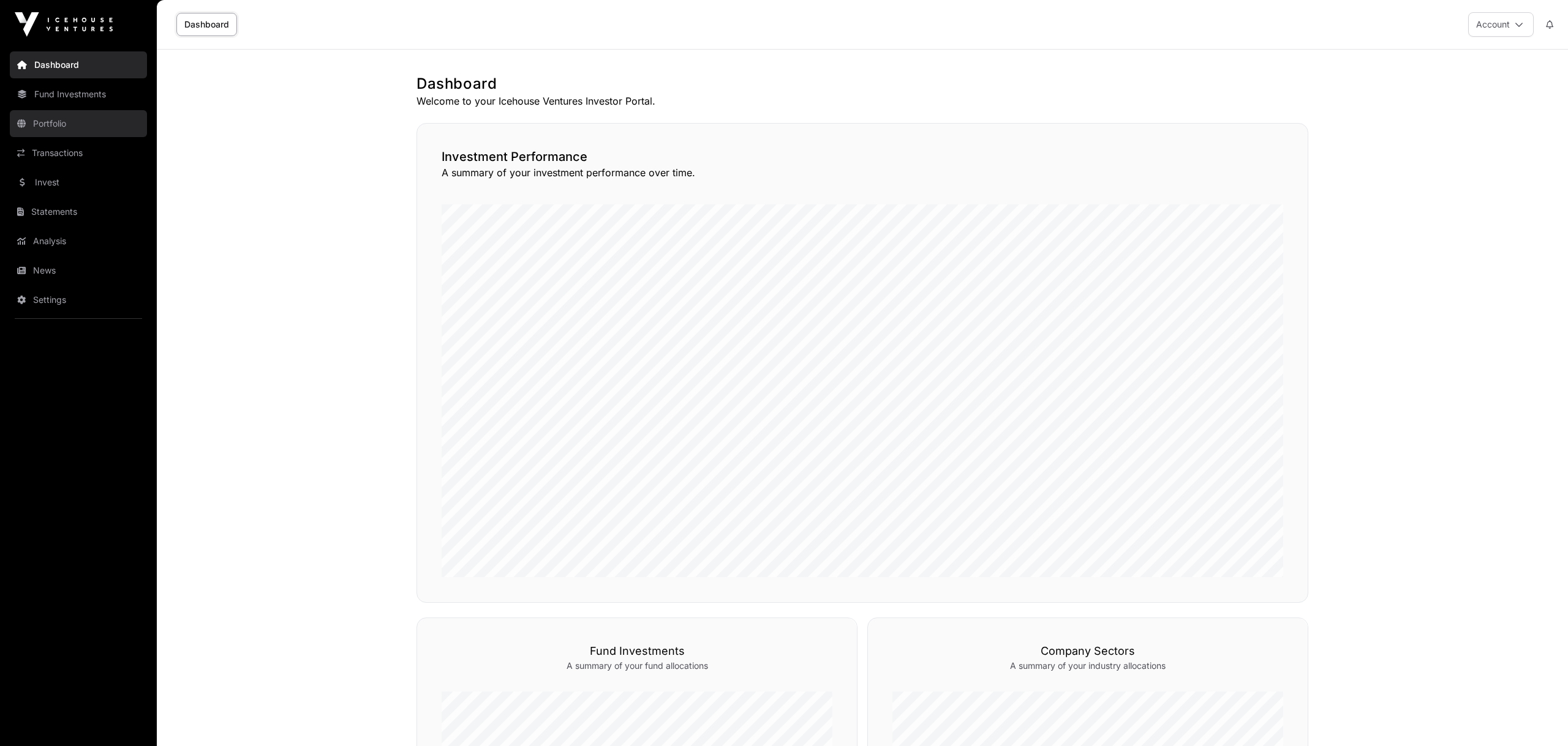
click at [49, 127] on link "Portfolio" at bounding box center [78, 124] width 137 height 27
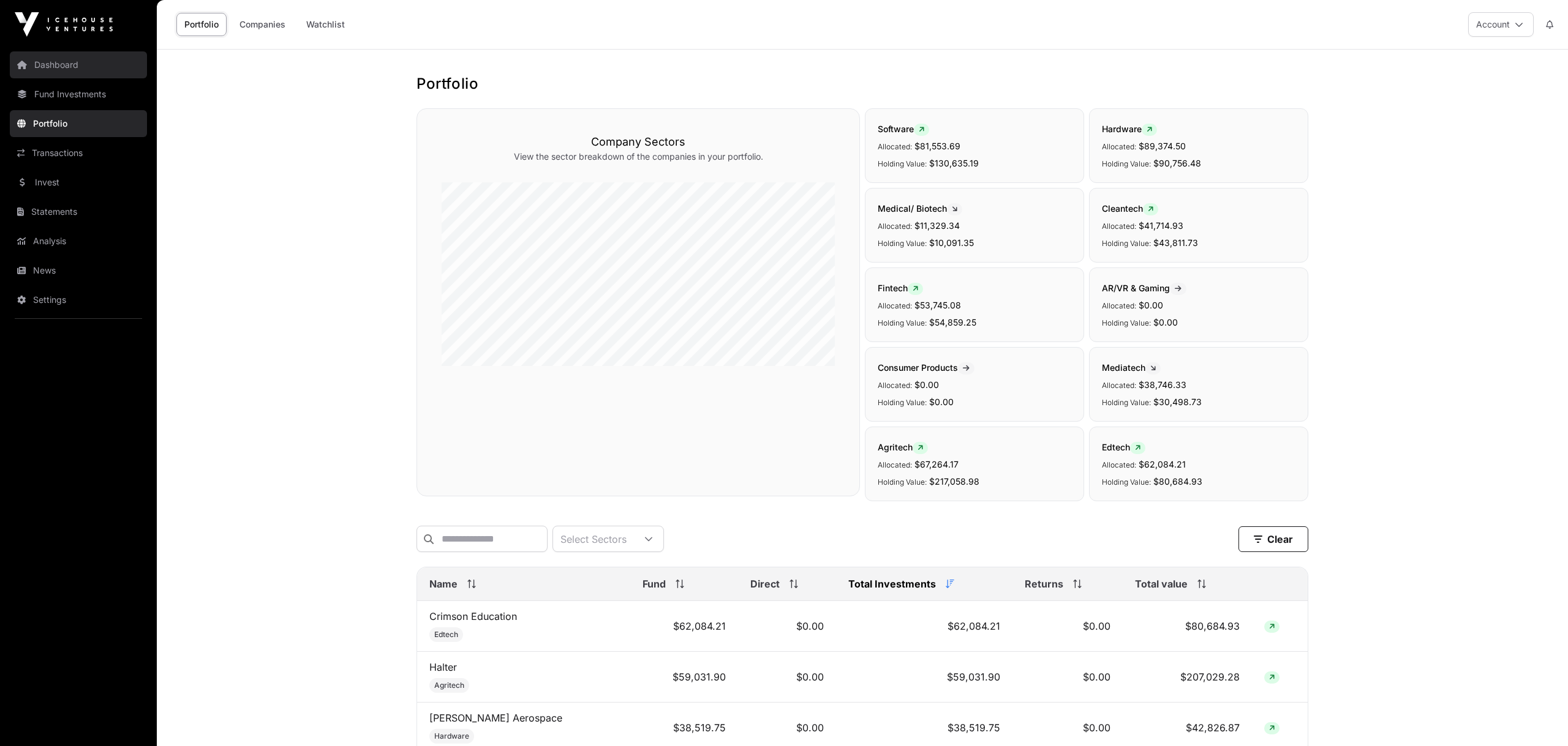
click at [57, 58] on link "Dashboard" at bounding box center [78, 65] width 137 height 27
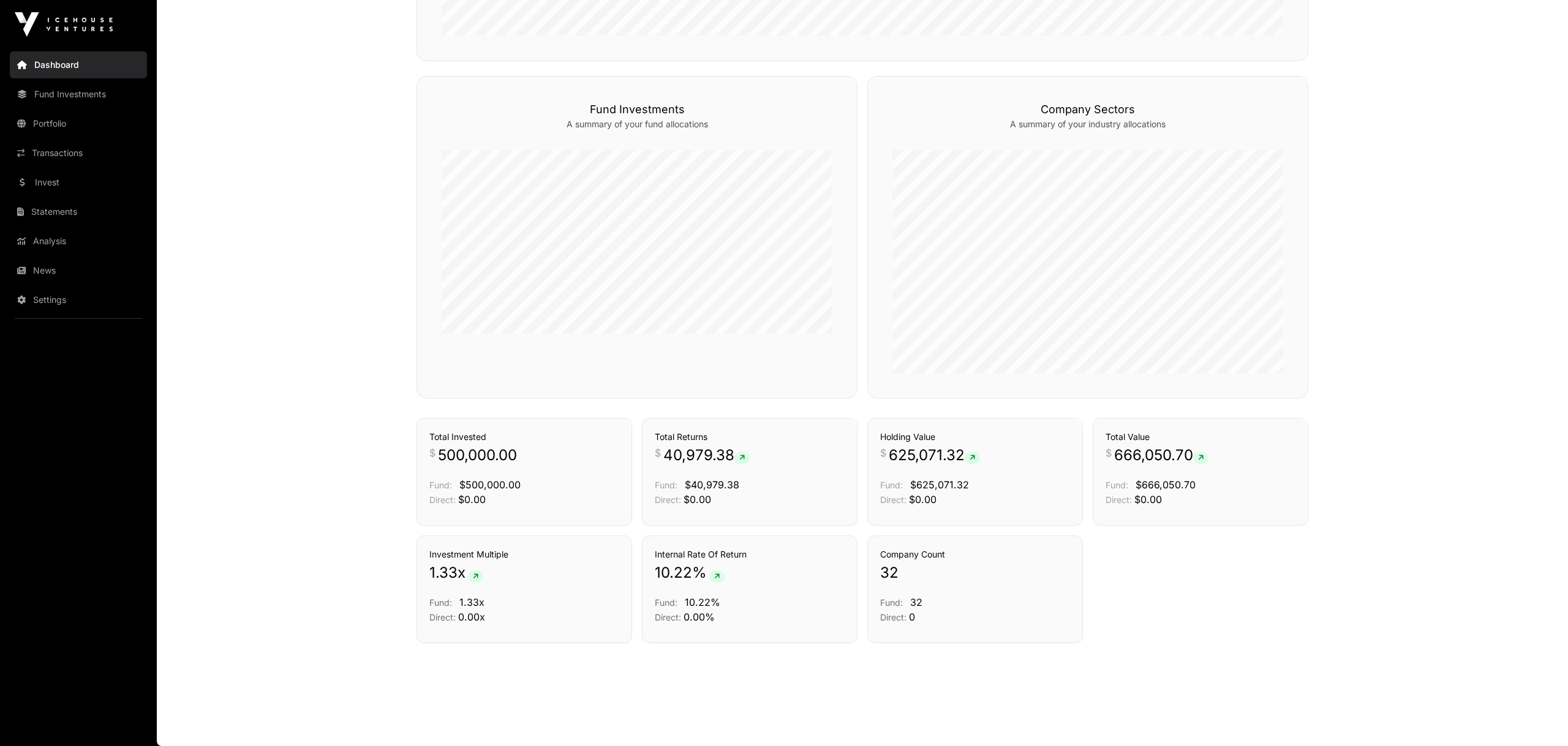
scroll to position [542, 0]
click at [818, 432] on link "Transactions" at bounding box center [819, 434] width 51 height 12
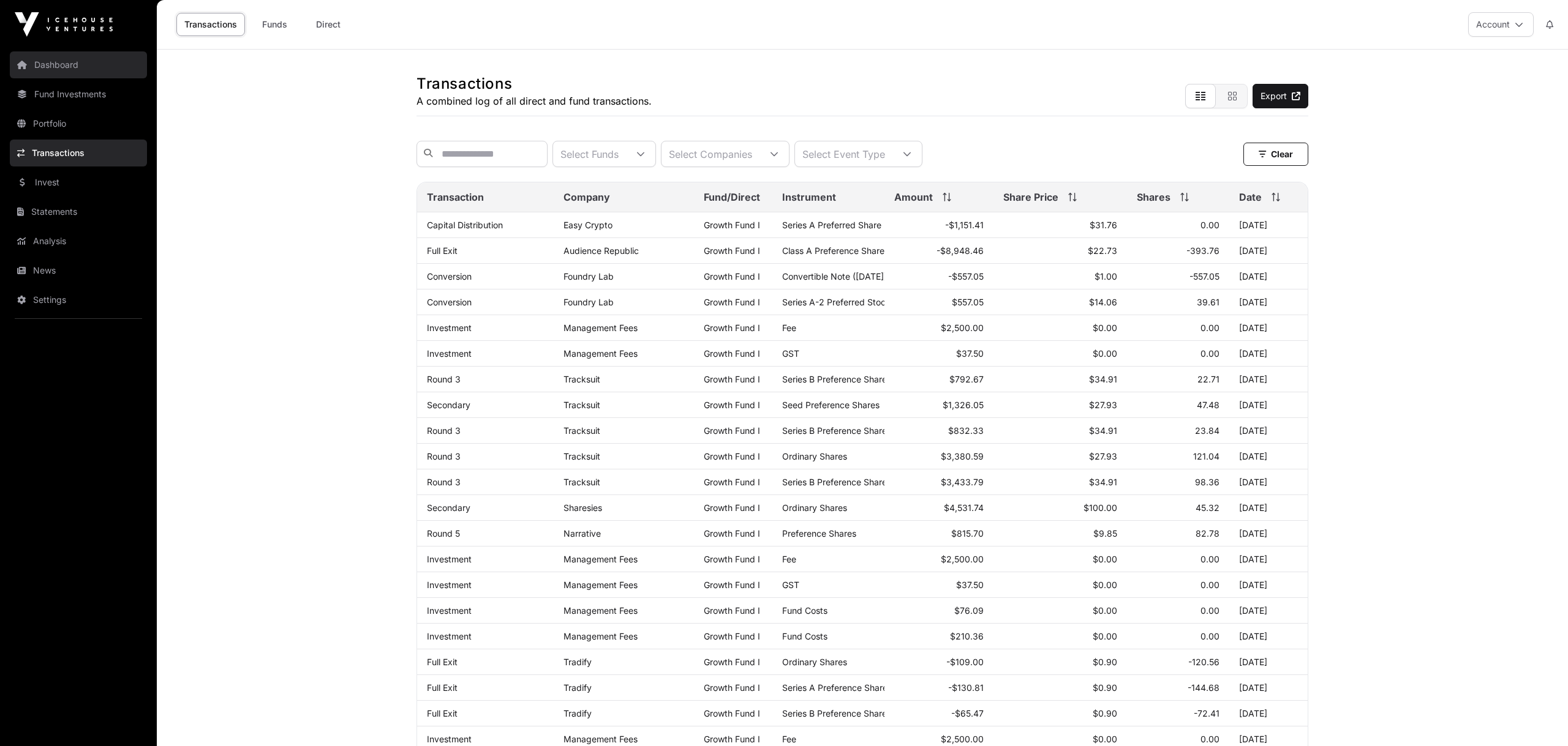
click at [71, 76] on link "Dashboard" at bounding box center [78, 65] width 137 height 27
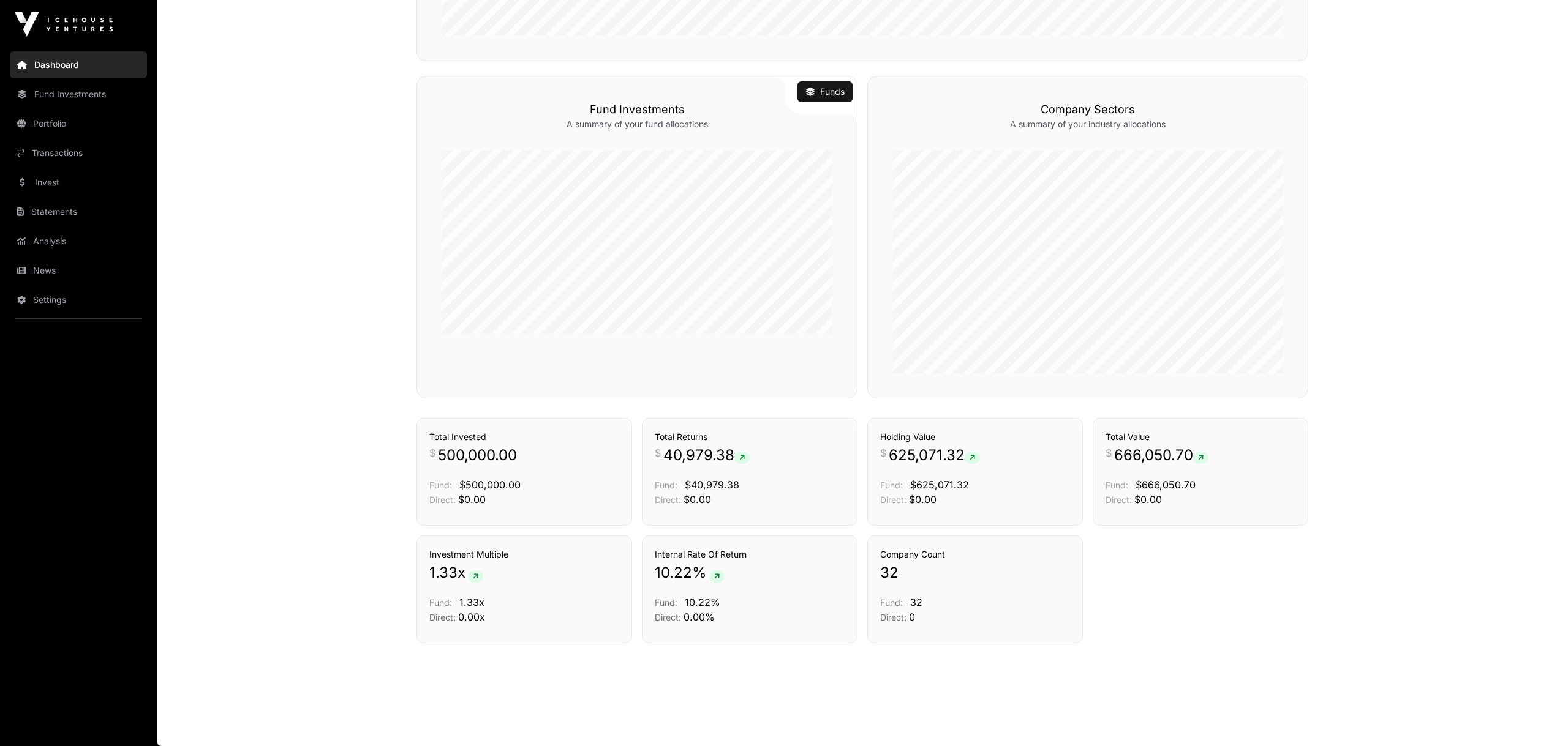
scroll to position [542, 0]
click at [778, 496] on p "Direct: $0.00" at bounding box center [749, 499] width 190 height 14
click at [1052, 435] on link "Holdings" at bounding box center [1052, 434] width 35 height 12
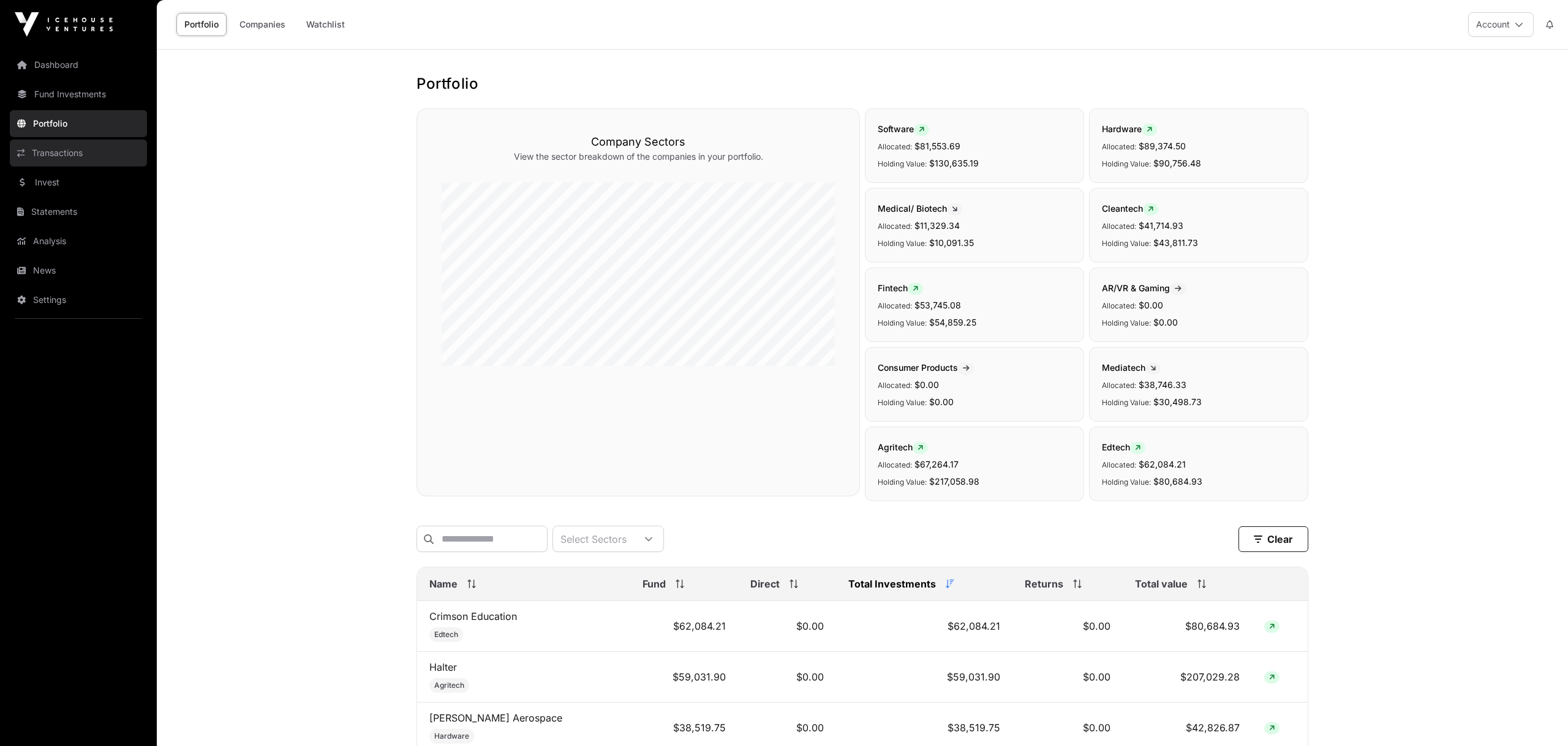
click at [71, 155] on link "Transactions" at bounding box center [78, 153] width 137 height 27
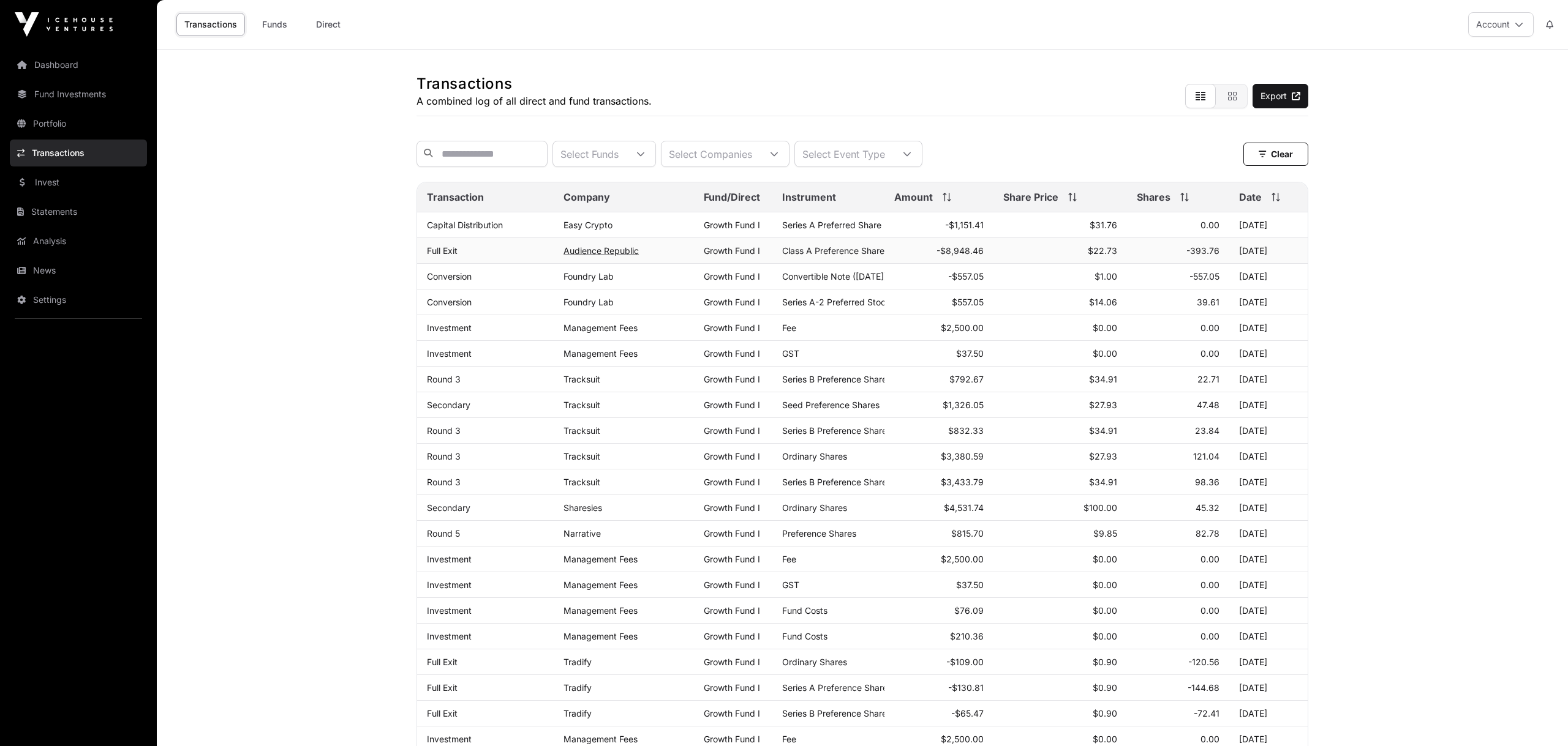
click at [620, 252] on link "Audience Republic" at bounding box center [601, 251] width 76 height 10
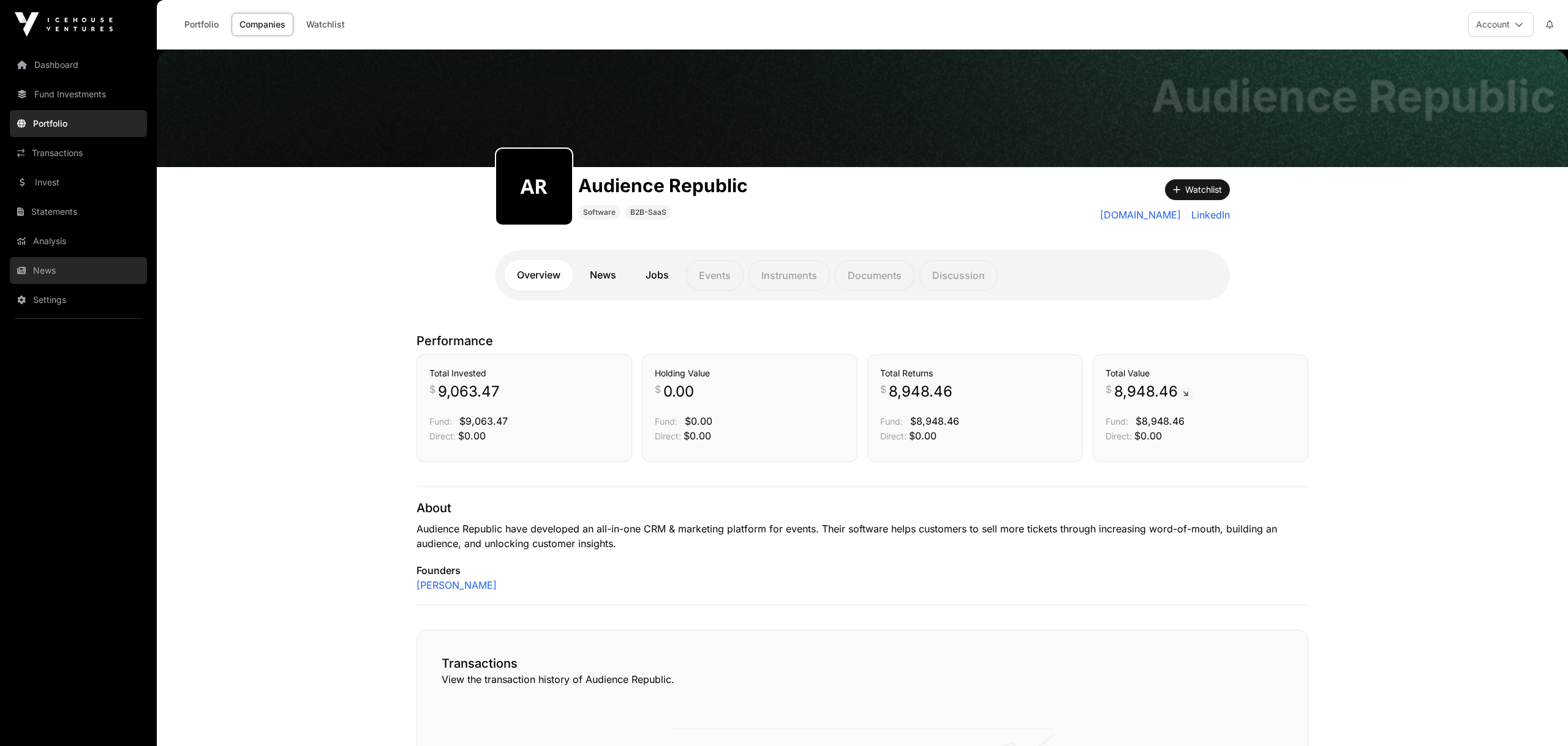
click at [49, 274] on link "News" at bounding box center [78, 271] width 137 height 27
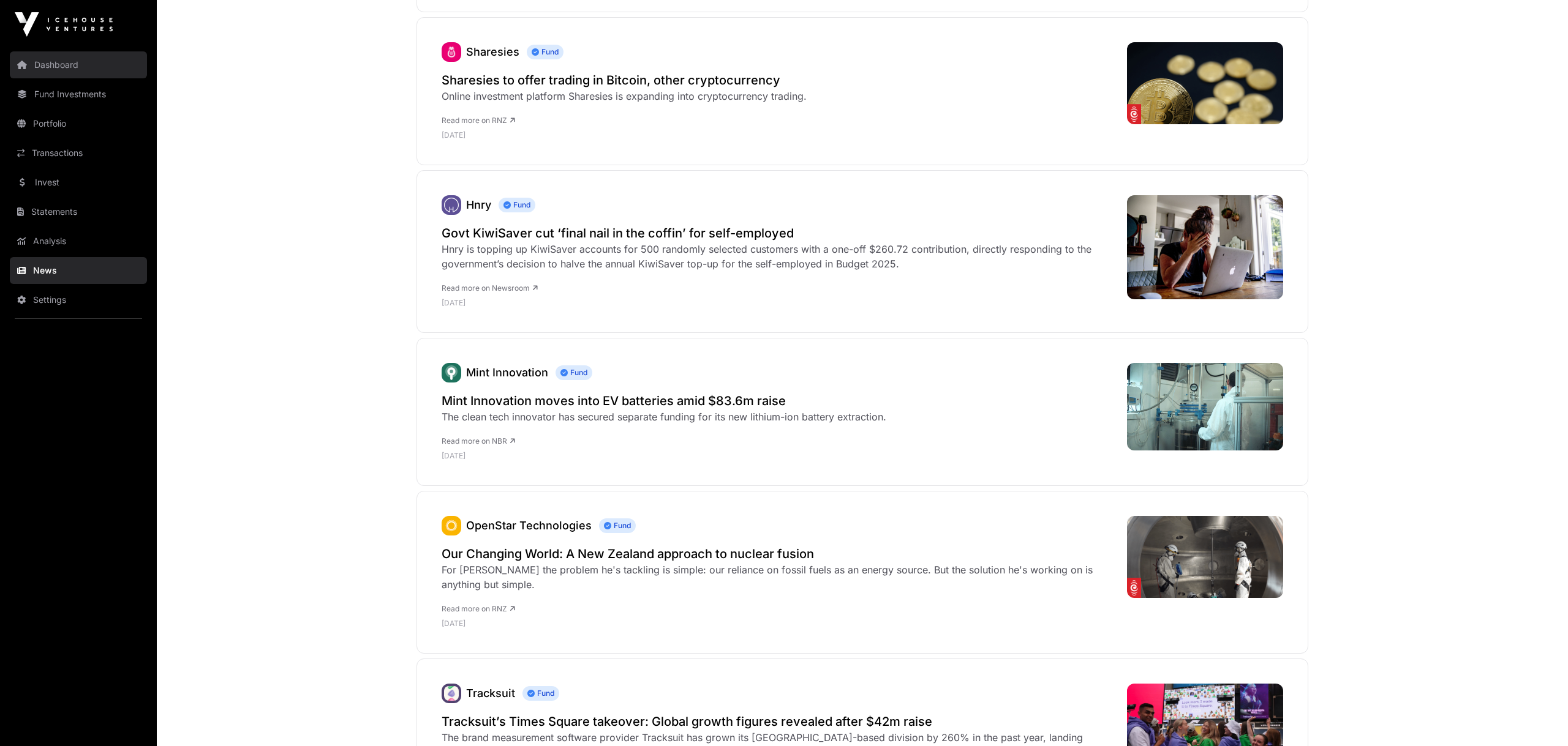
scroll to position [365, 0]
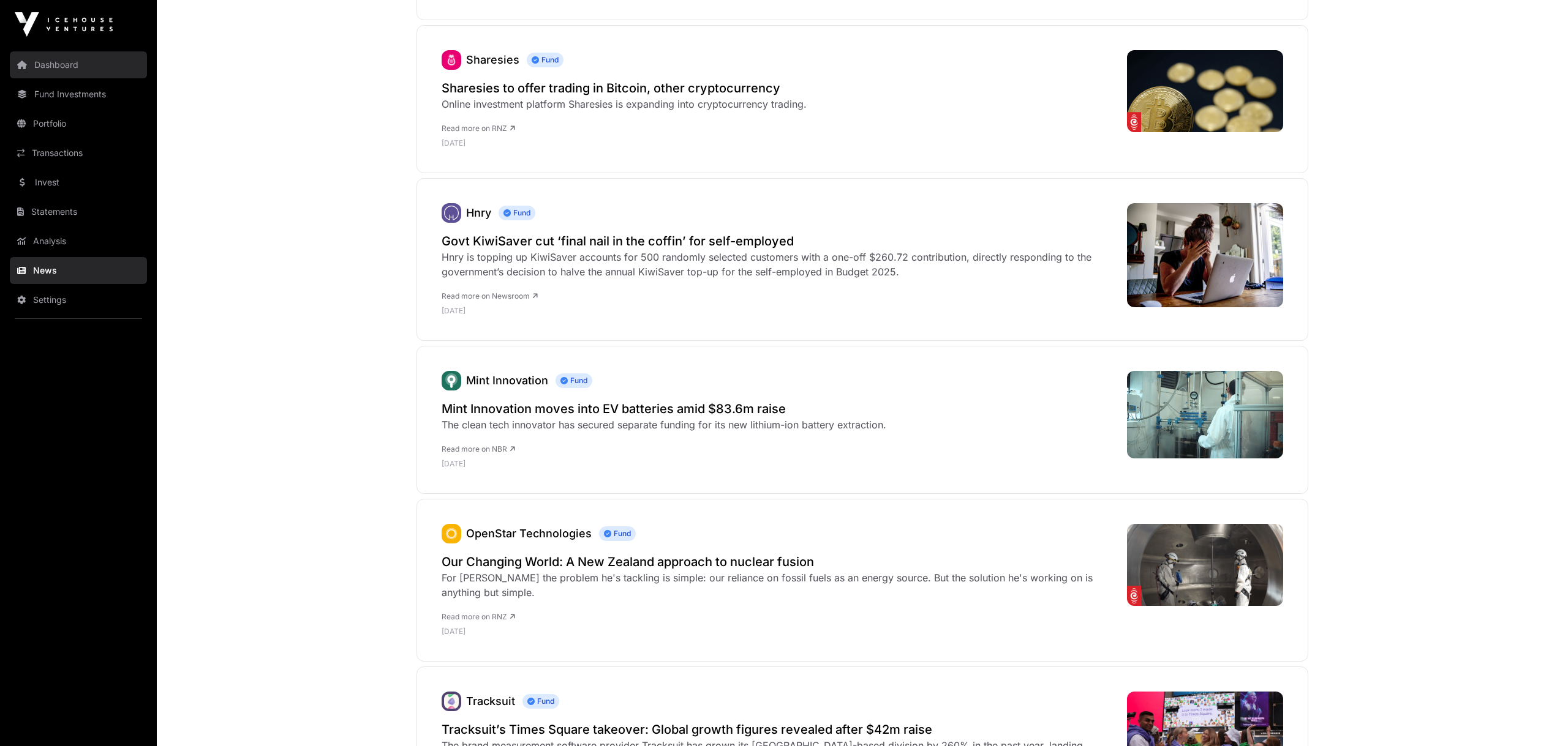
click at [67, 70] on link "Dashboard" at bounding box center [78, 65] width 137 height 27
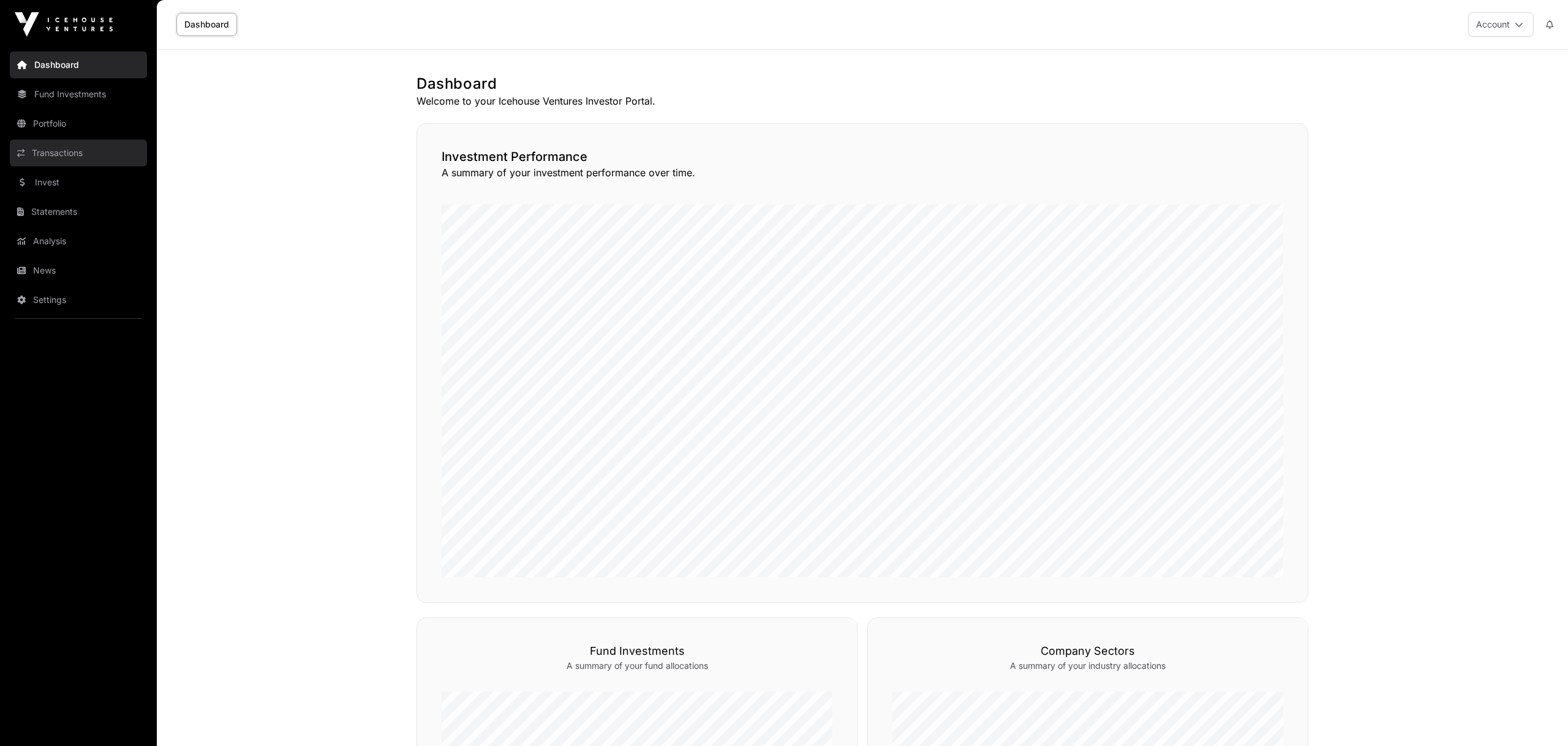
click at [60, 151] on link "Transactions" at bounding box center [78, 153] width 137 height 27
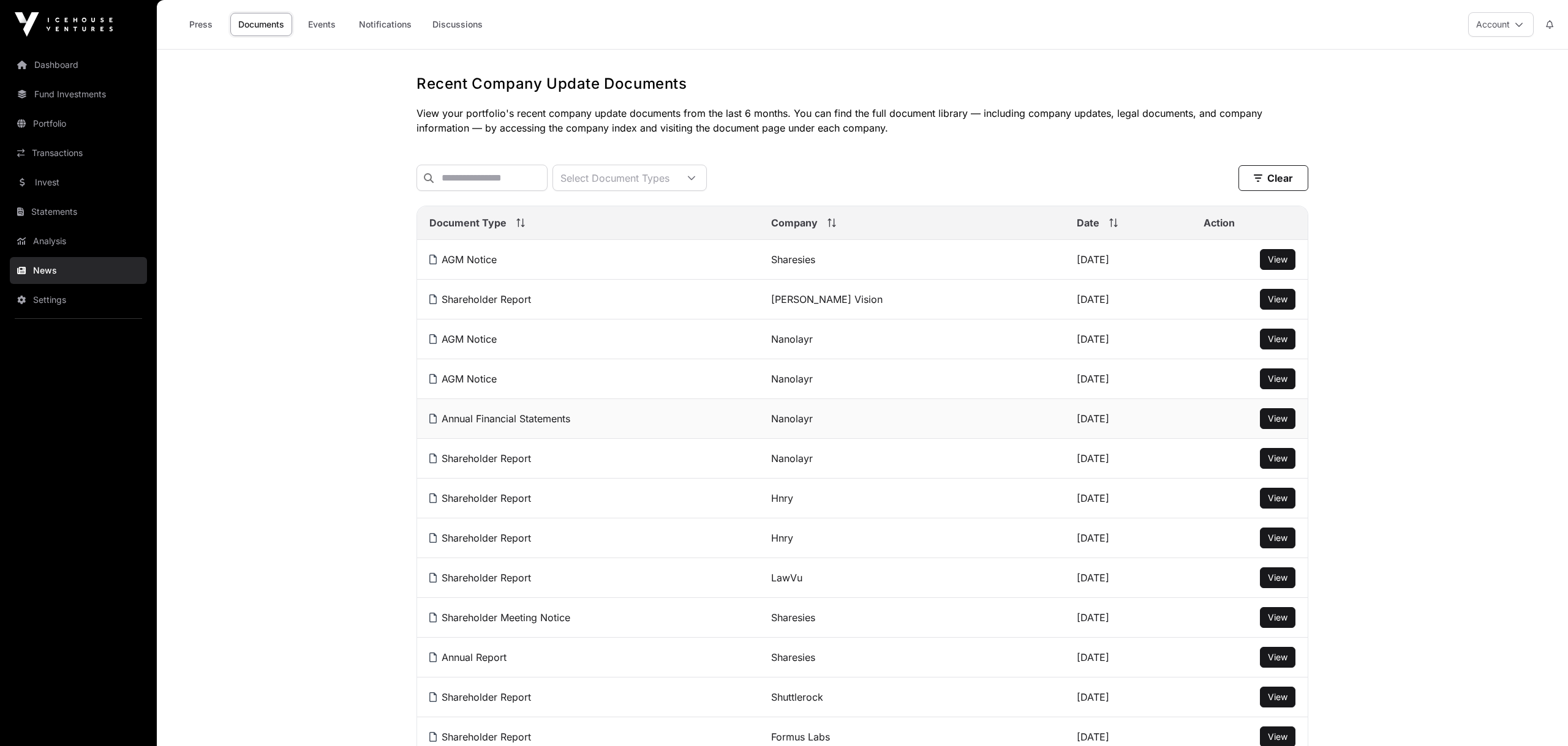
scroll to position [5, 0]
click at [547, 181] on input "text" at bounding box center [482, 178] width 131 height 26
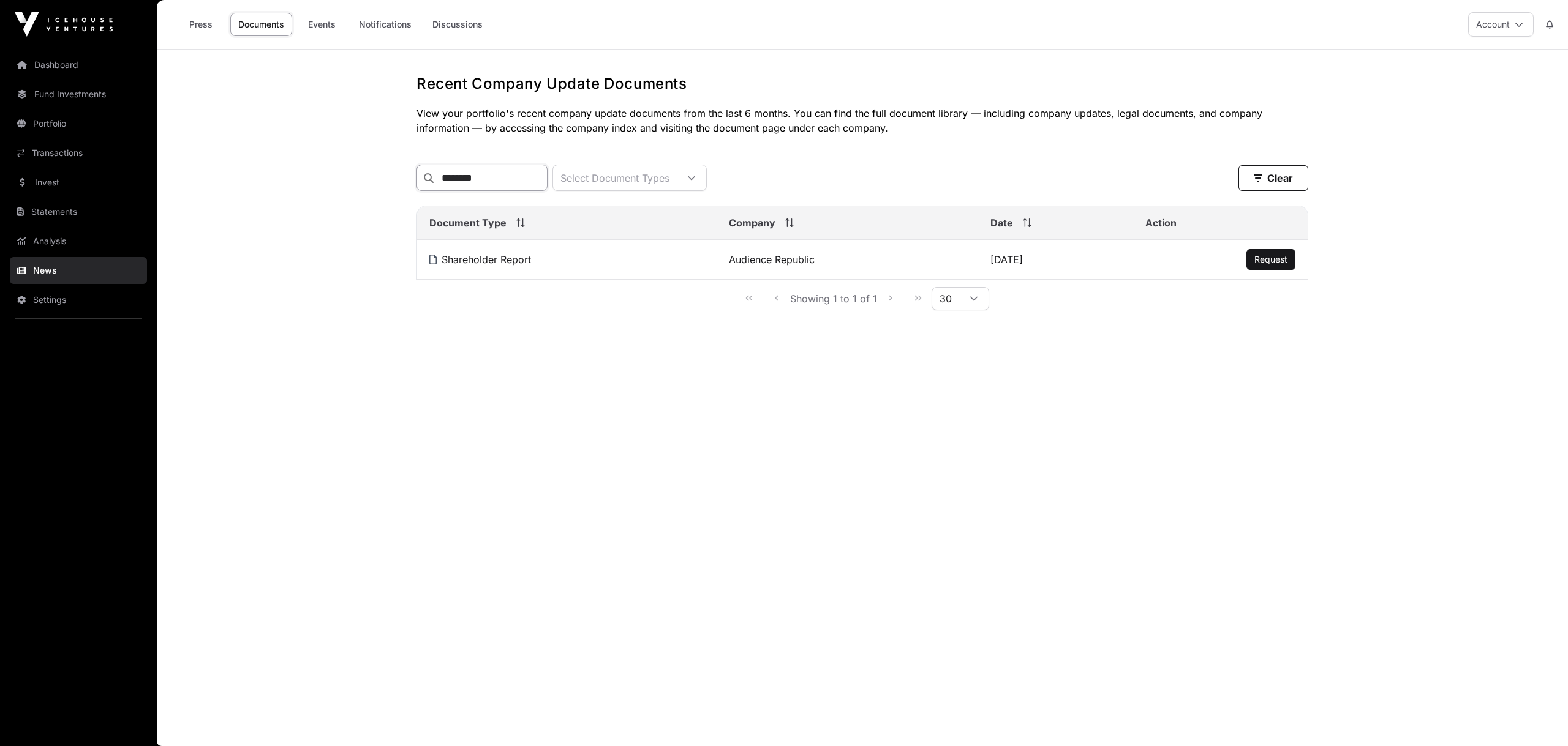
type input "********"
drag, startPoint x: 551, startPoint y: 182, endPoint x: 505, endPoint y: 262, distance: 92.3
click at [505, 262] on link "Shareholder Report" at bounding box center [480, 259] width 102 height 12
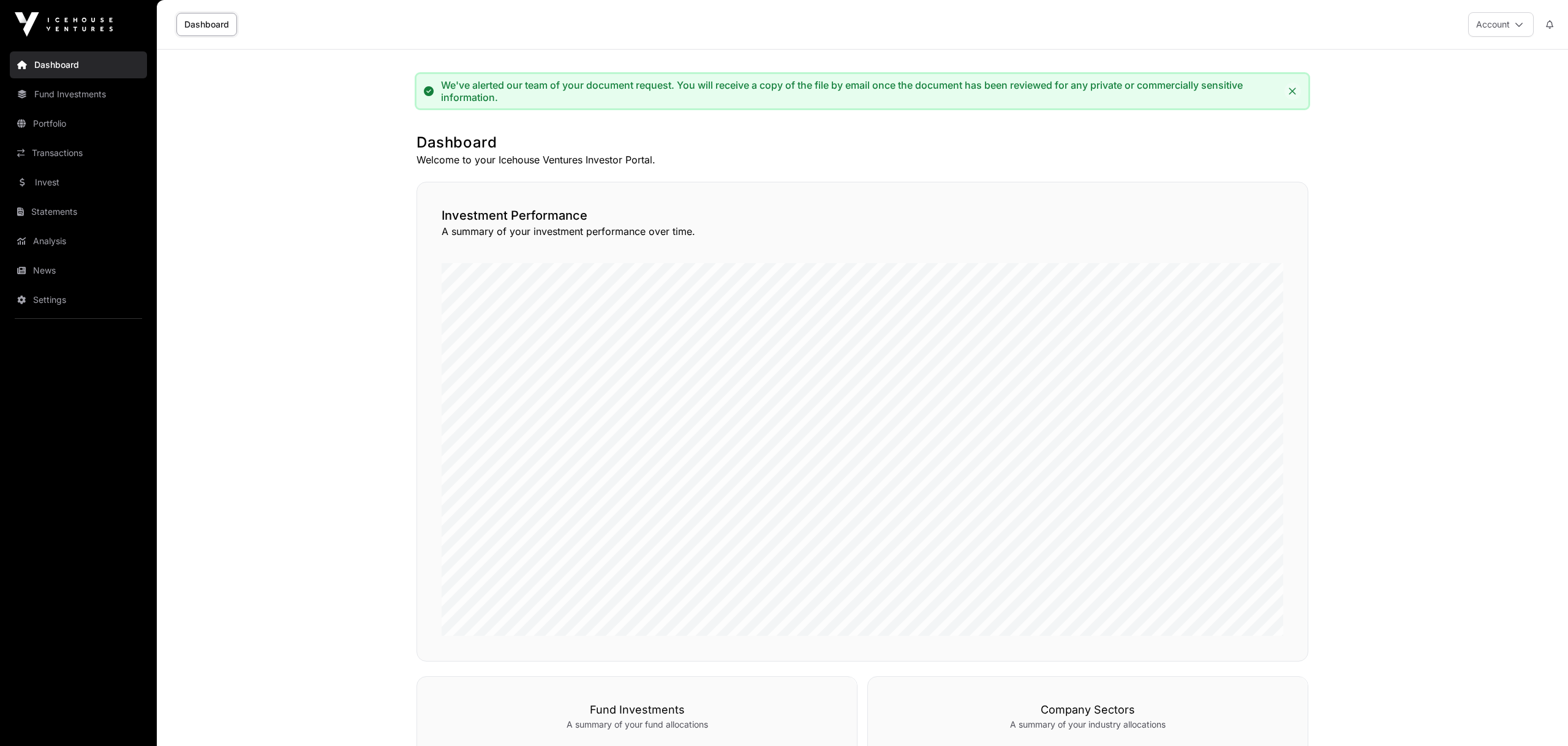
click at [1295, 92] on icon "Close" at bounding box center [1293, 91] width 8 height 8
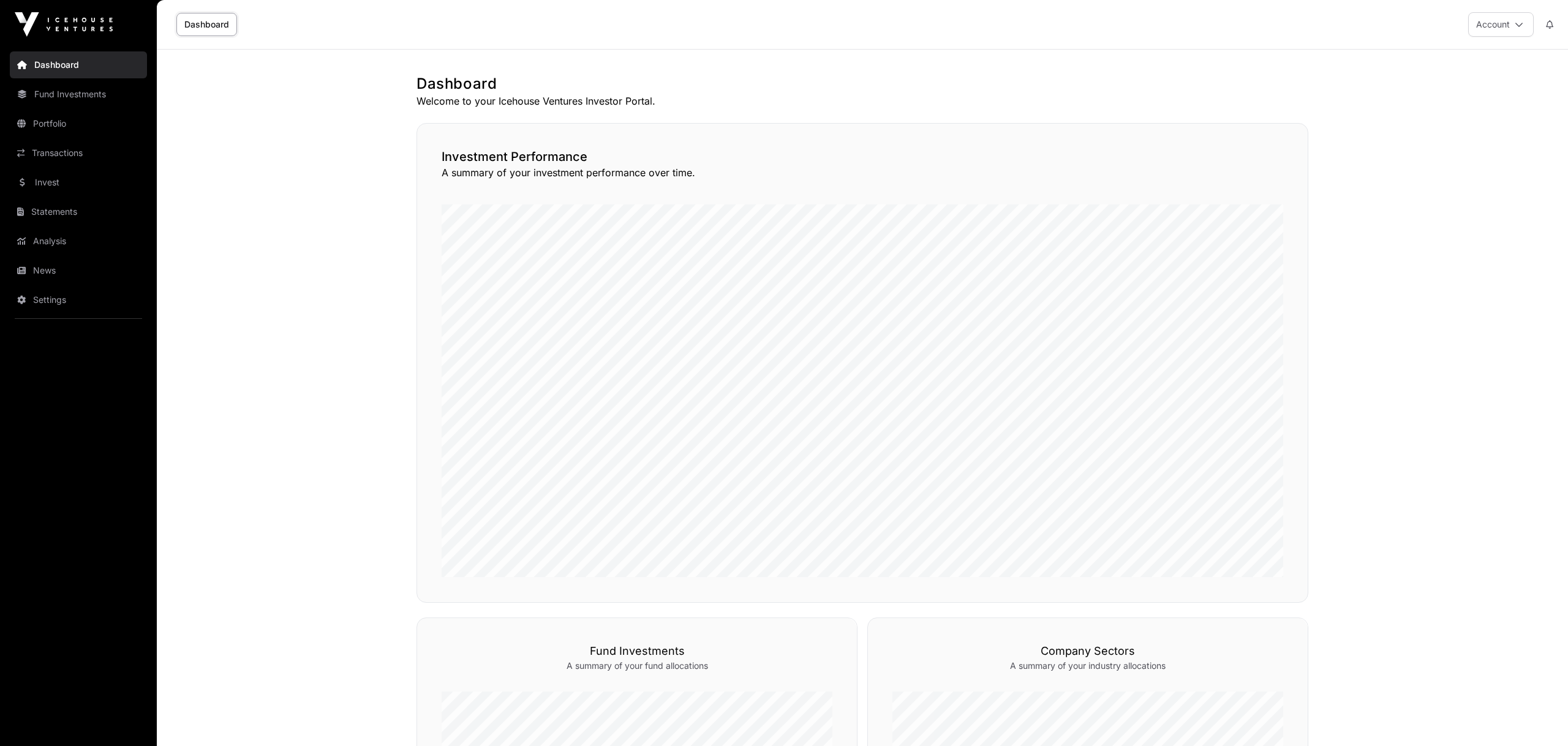
click at [50, 60] on link "Dashboard" at bounding box center [78, 65] width 137 height 27
click at [67, 151] on link "Transactions" at bounding box center [78, 153] width 137 height 27
